Goal: Information Seeking & Learning: Learn about a topic

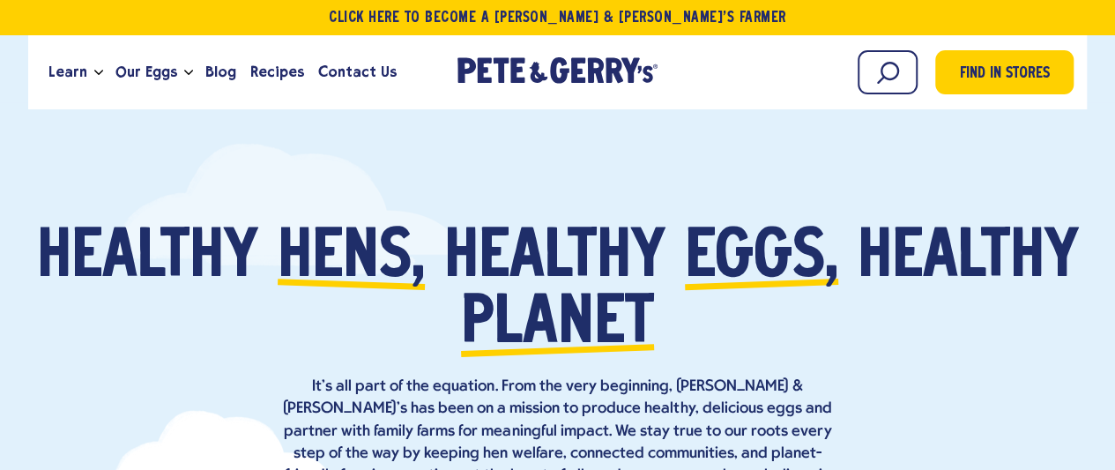
scroll to position [48, 0]
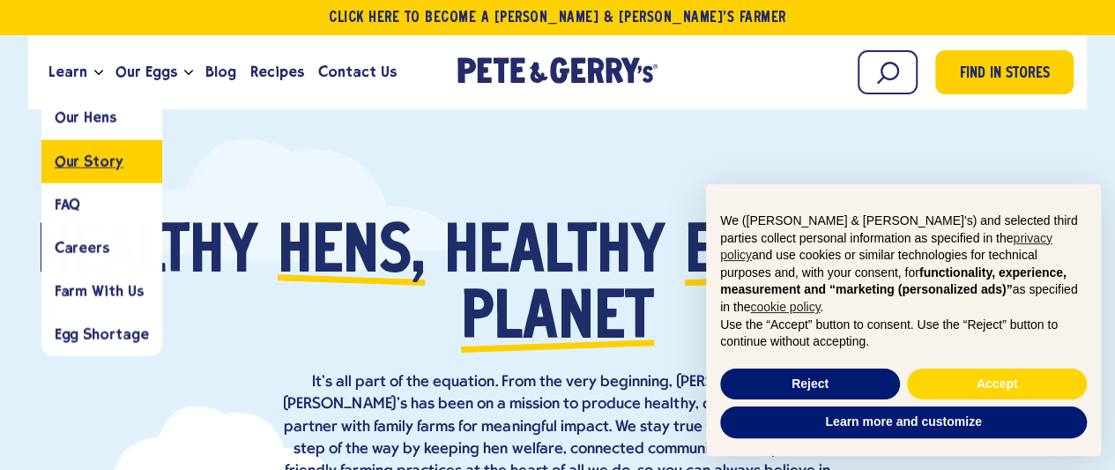
click at [86, 160] on span "Our Story" at bounding box center [89, 160] width 69 height 17
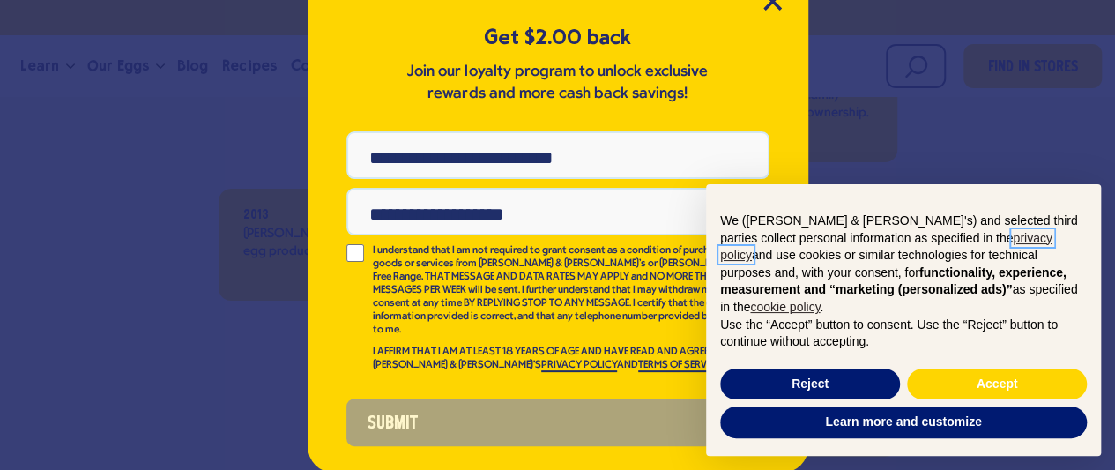
scroll to position [96, 0]
